Goal: Transaction & Acquisition: Purchase product/service

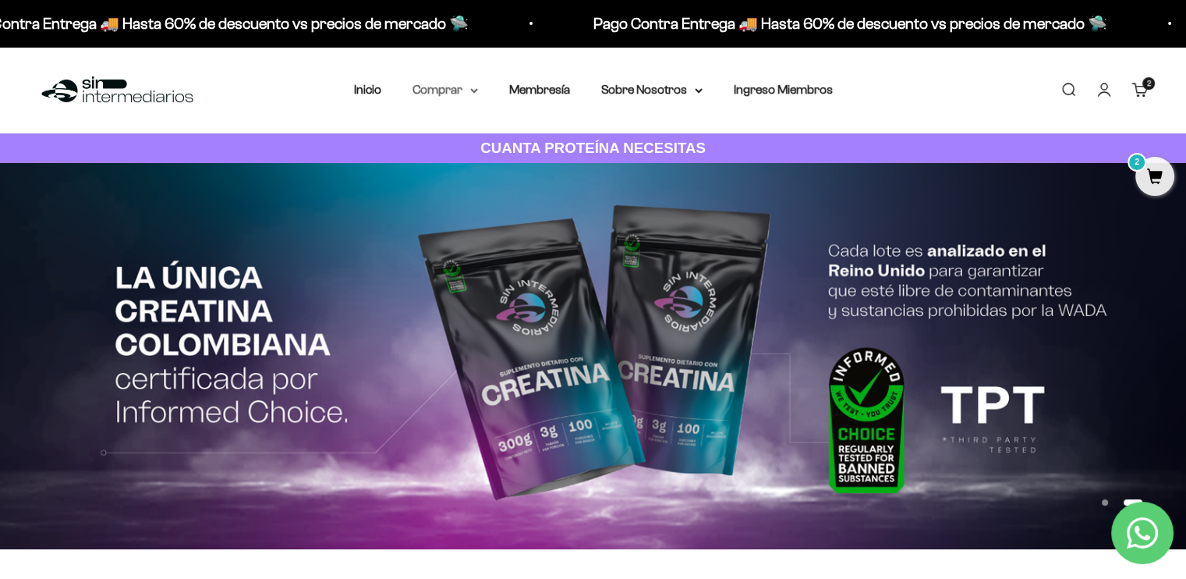
click at [437, 96] on summary "Comprar" at bounding box center [446, 90] width 66 height 20
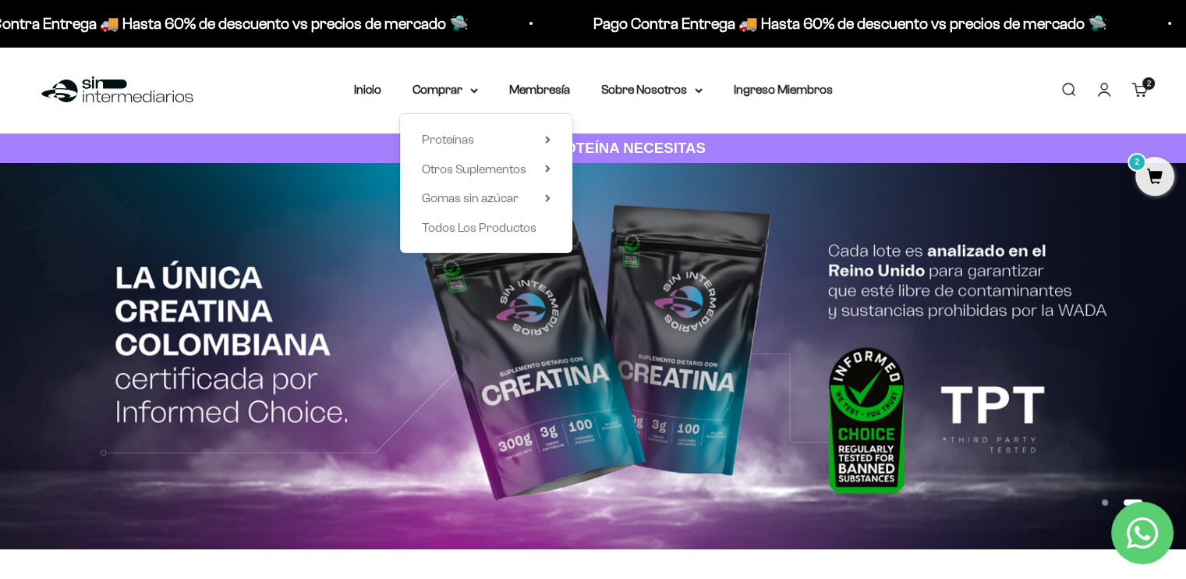
click at [474, 378] on img at bounding box center [593, 356] width 1186 height 386
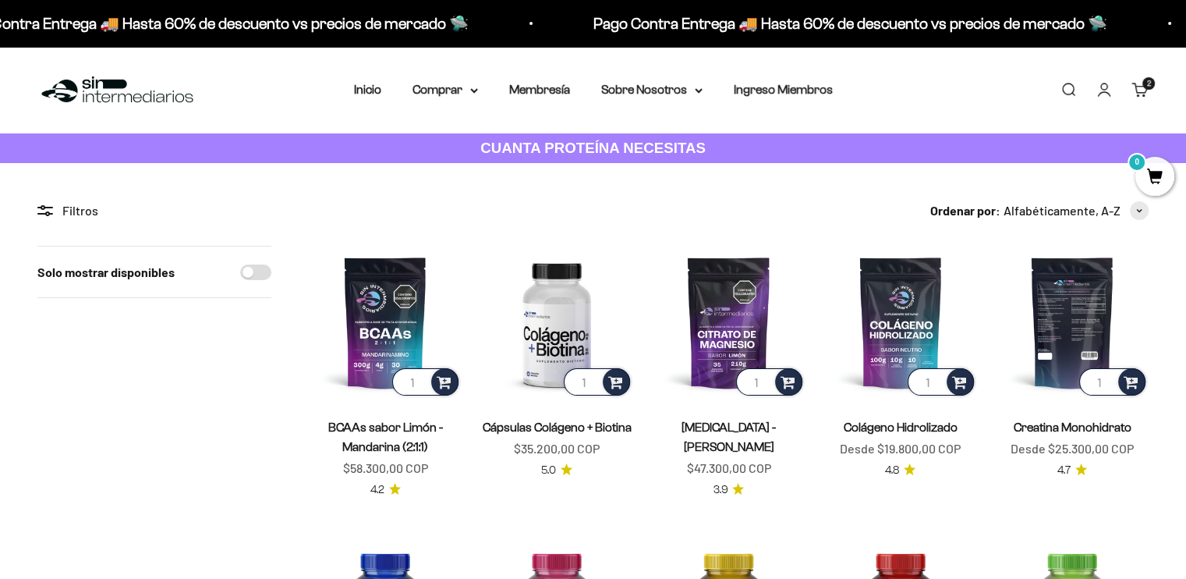
scroll to position [30, 0]
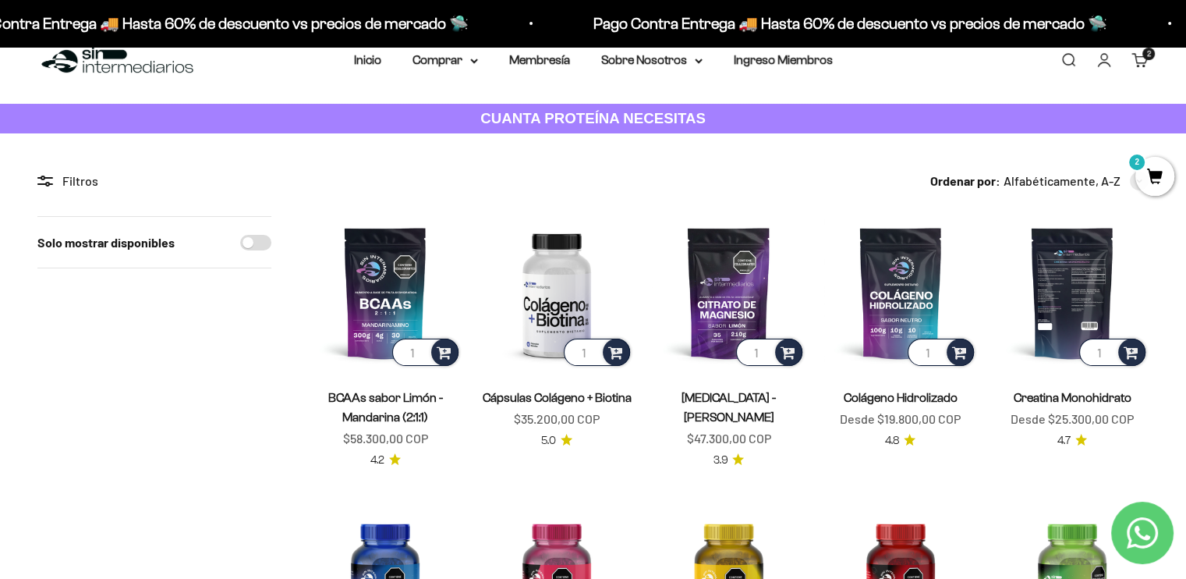
click at [1079, 286] on img at bounding box center [1072, 292] width 153 height 153
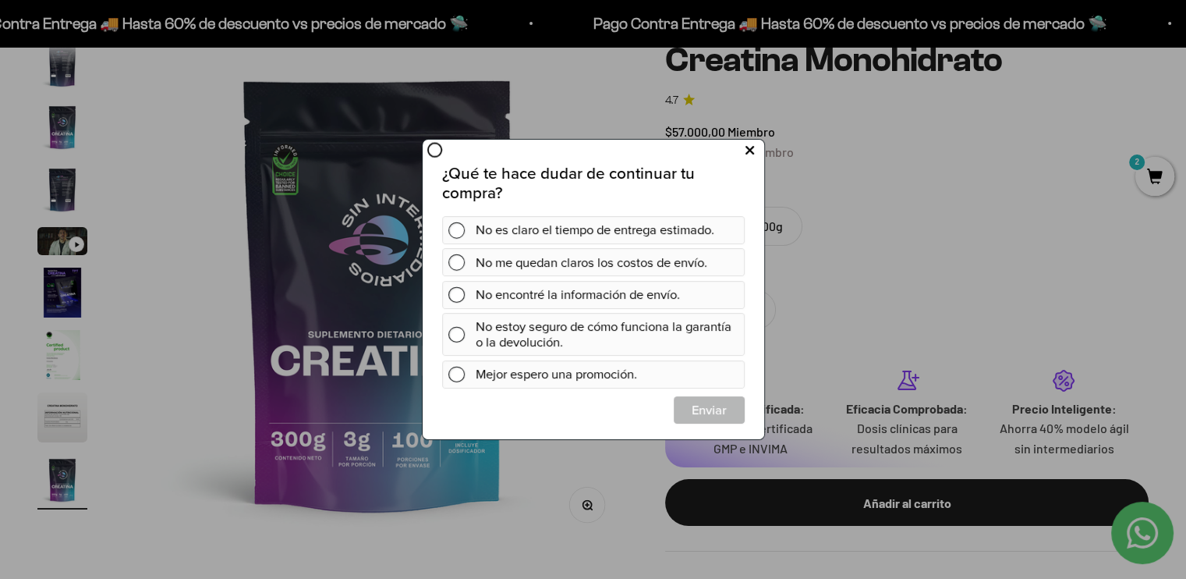
click at [745, 147] on icon at bounding box center [749, 150] width 9 height 21
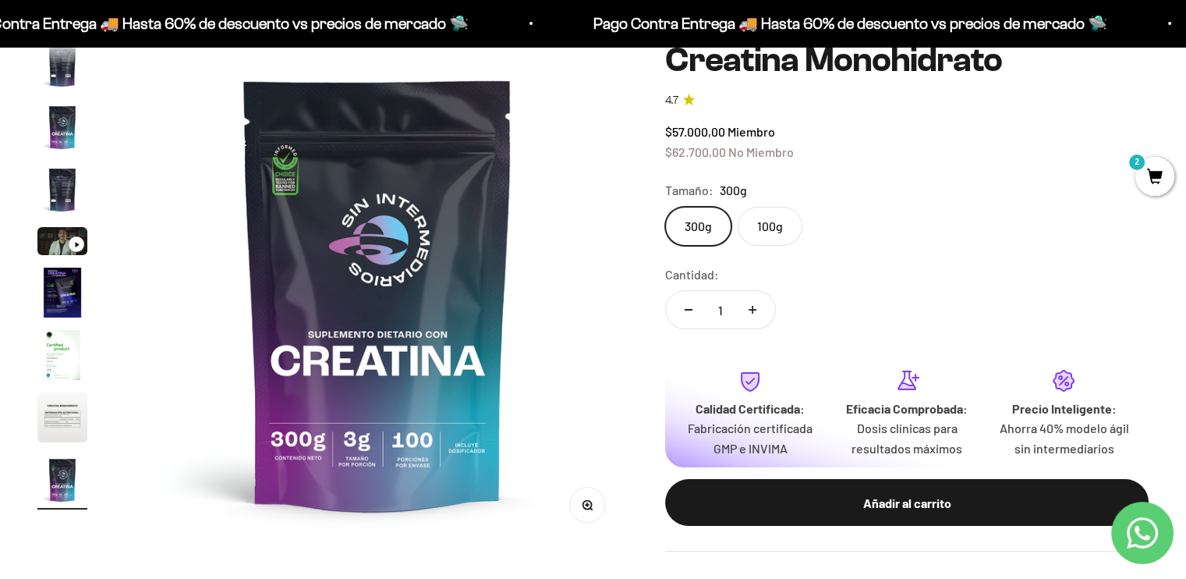
click at [746, 303] on button "Aumentar cantidad" at bounding box center [752, 309] width 45 height 37
type input "2"
drag, startPoint x: 669, startPoint y: 150, endPoint x: 804, endPoint y: 154, distance: 135.0
click at [804, 154] on div "$57.000,00 Miembro $62.700,00 No Miembro" at bounding box center [907, 142] width 484 height 40
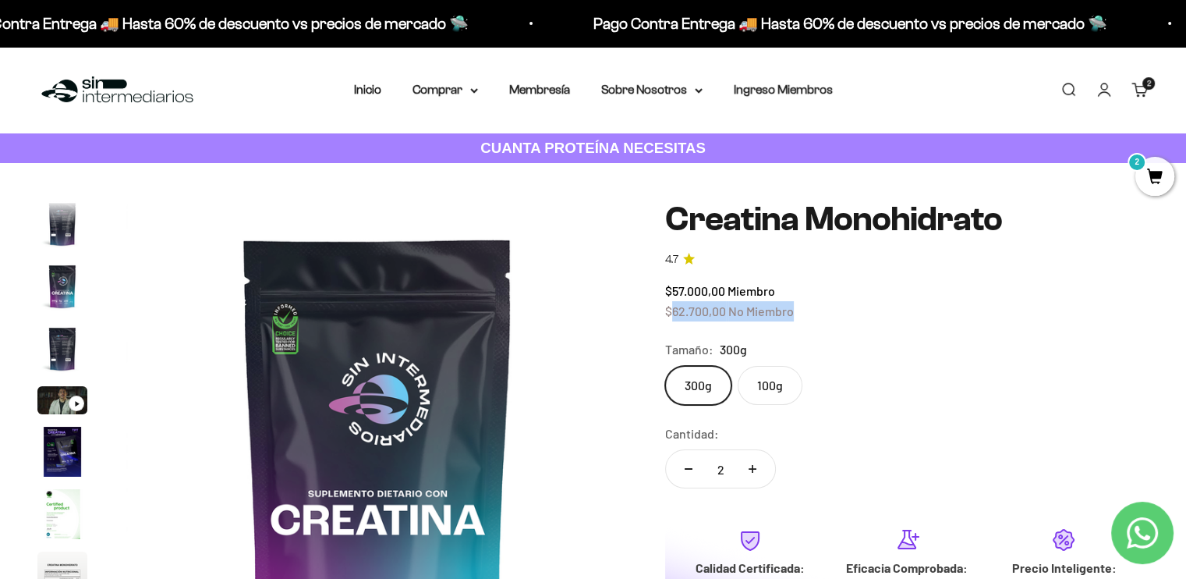
scroll to position [97, 0]
